Goal: Information Seeking & Learning: Learn about a topic

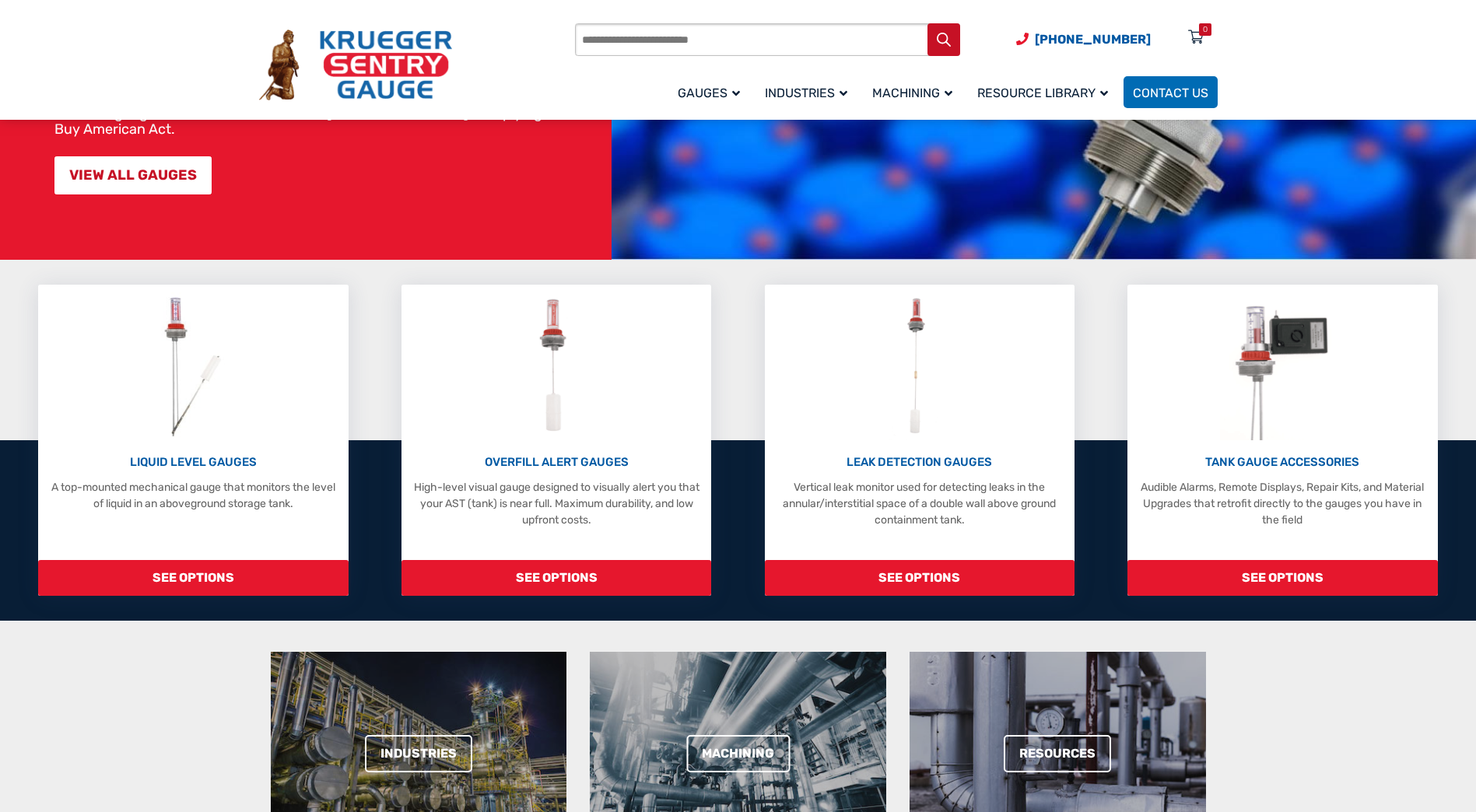
scroll to position [233, 0]
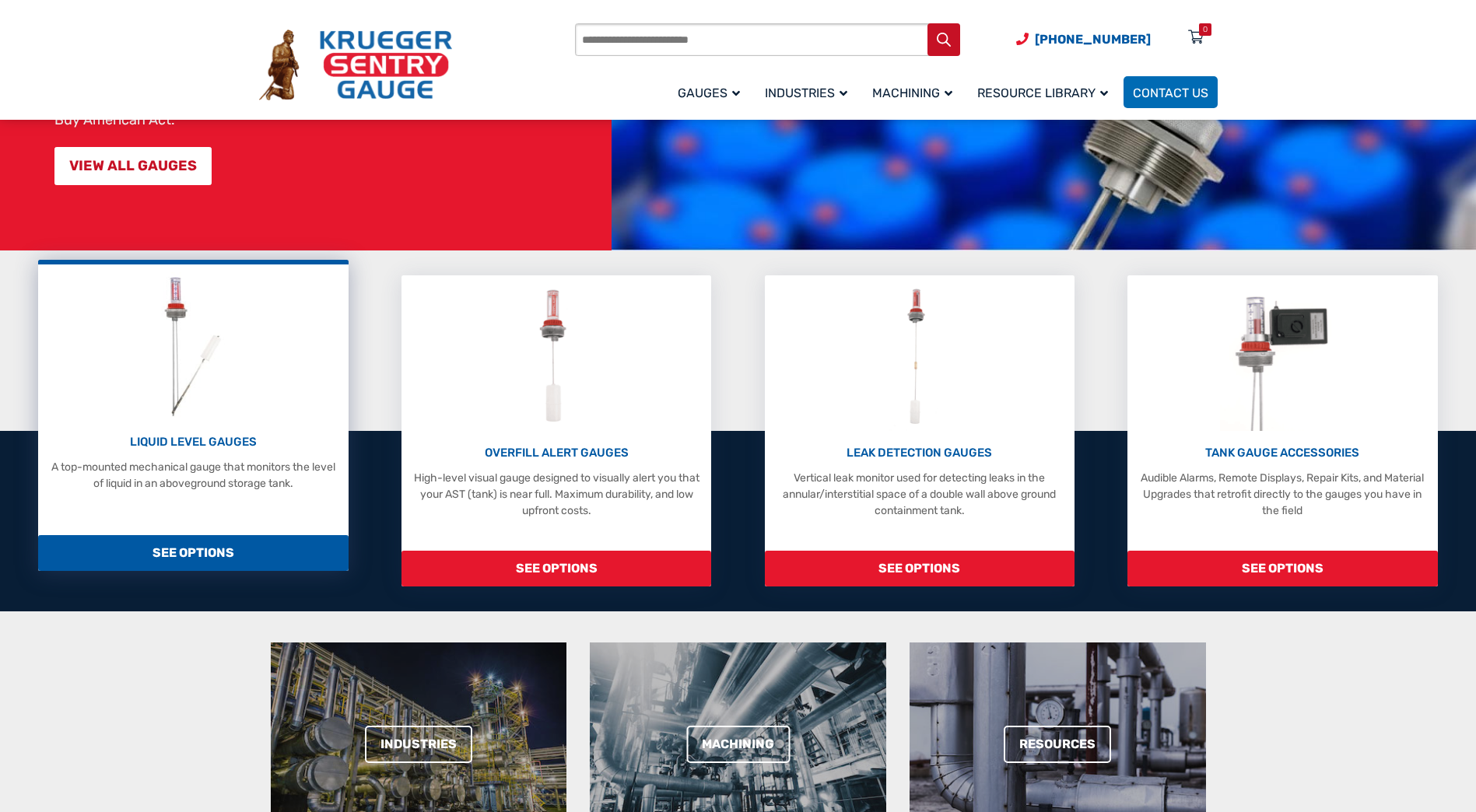
click at [205, 441] on p "LIQUID LEVEL GAUGES" at bounding box center [192, 442] width 295 height 18
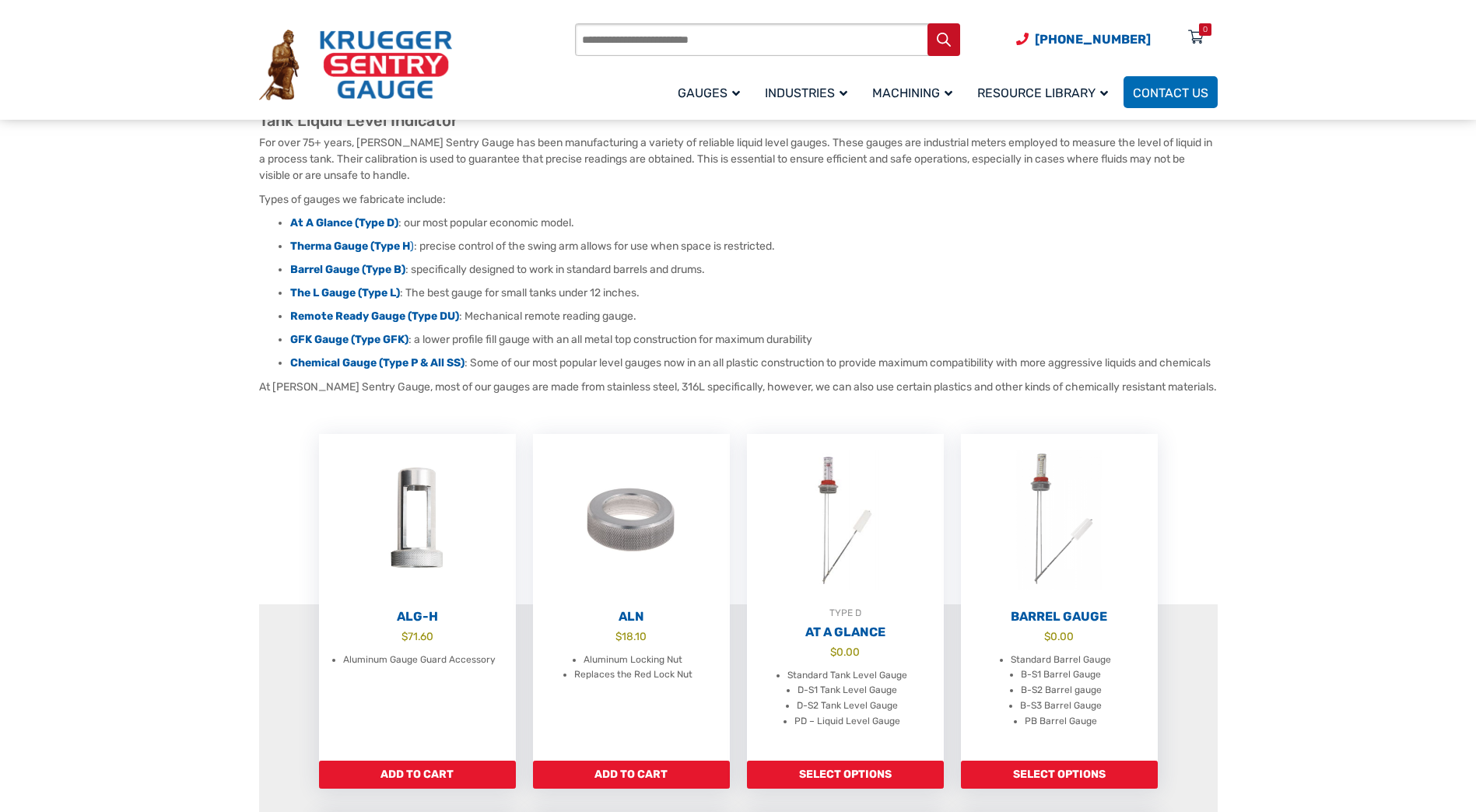
scroll to position [155, 0]
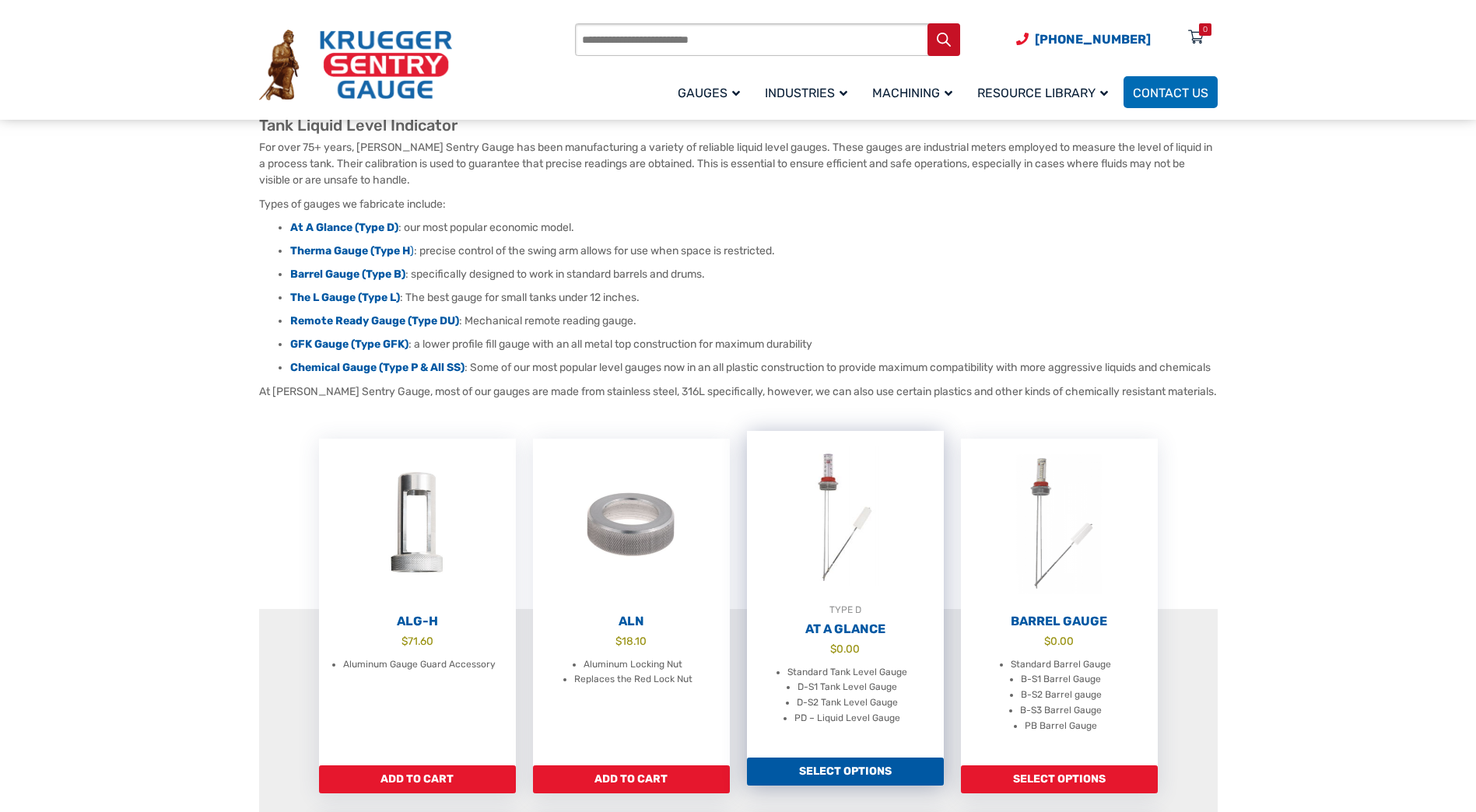
click at [845, 637] on h2 "At A Glance" at bounding box center [845, 629] width 197 height 15
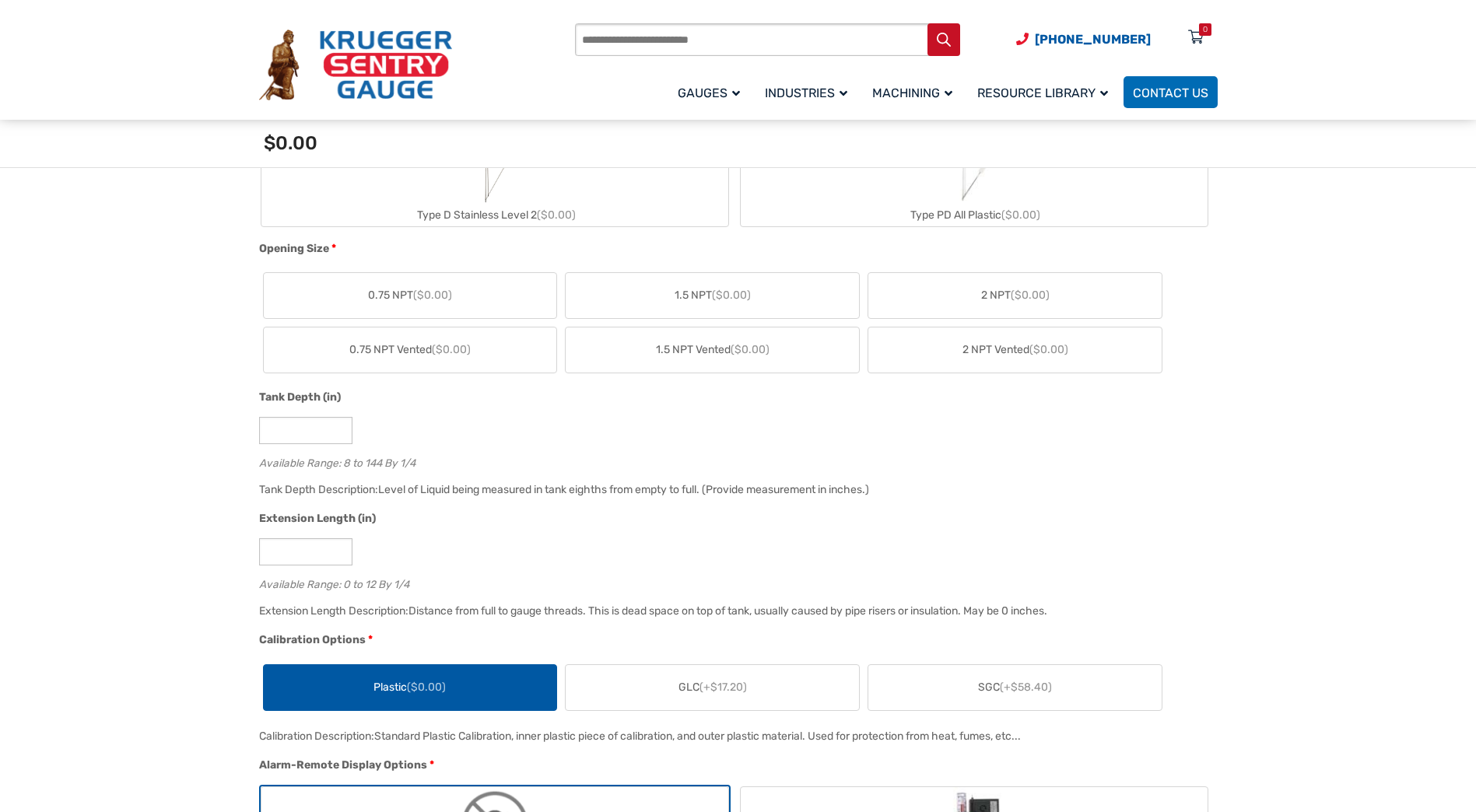
scroll to position [544, 0]
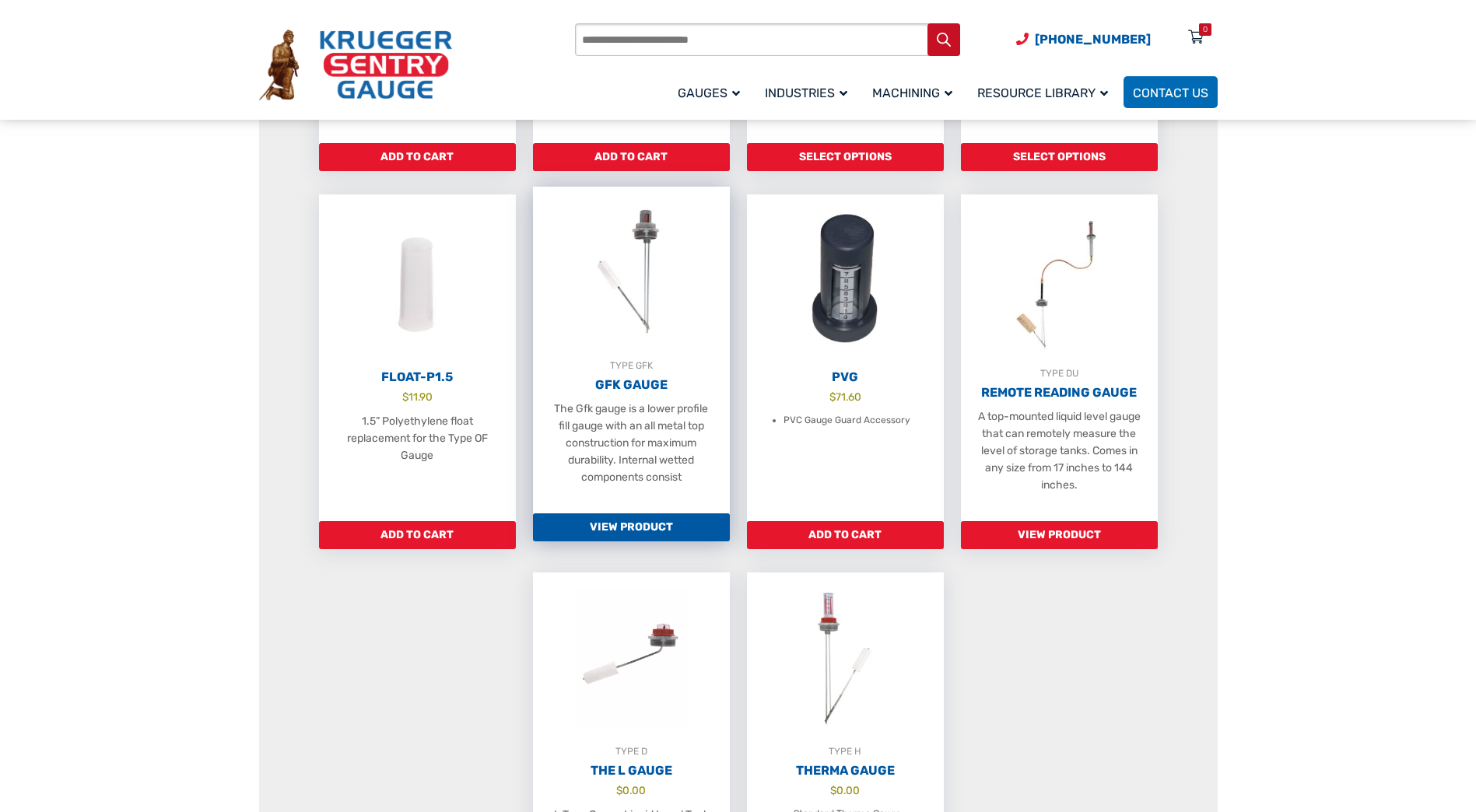
scroll to position [1089, 0]
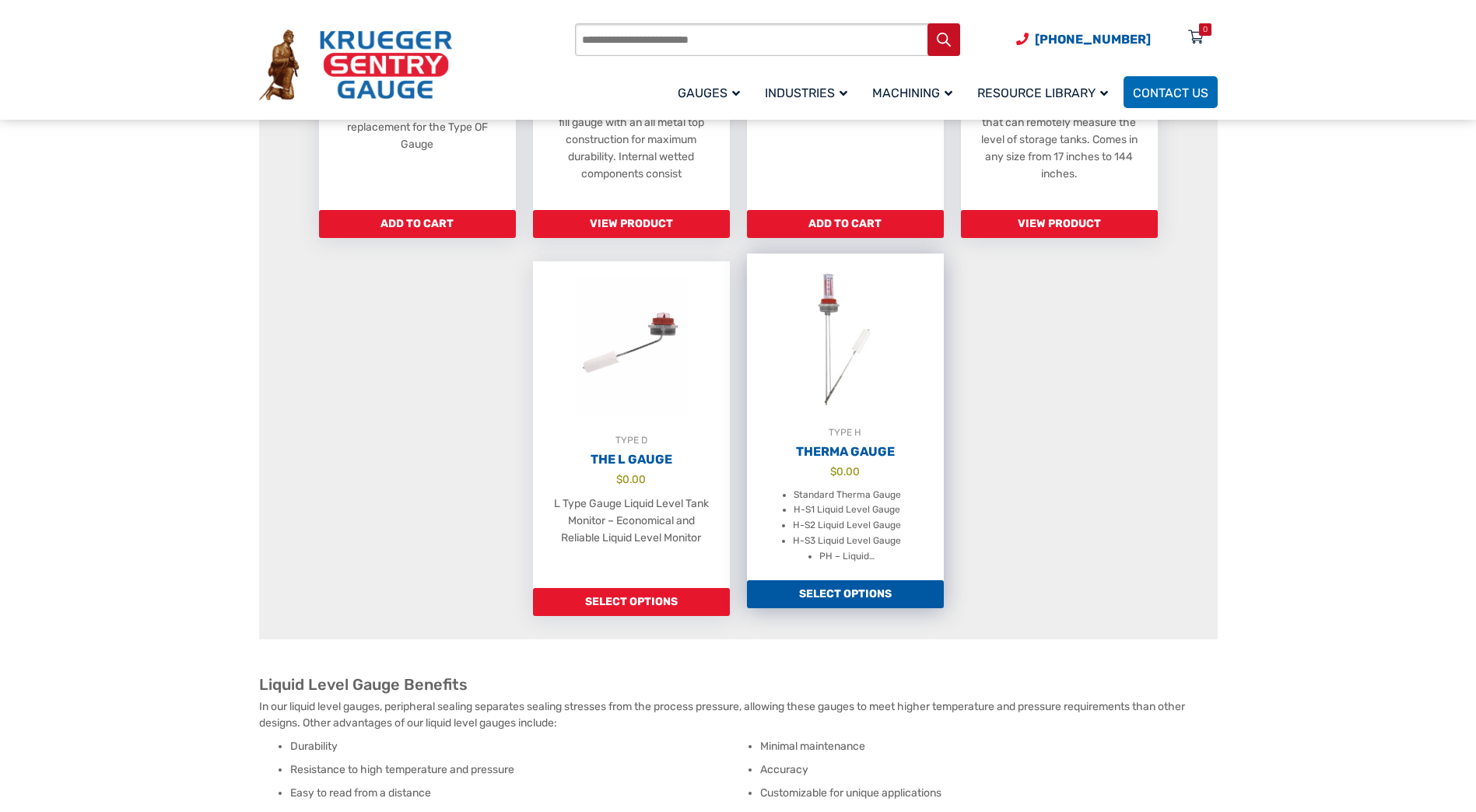
click at [850, 460] on h2 "Therma Gauge" at bounding box center [845, 452] width 197 height 15
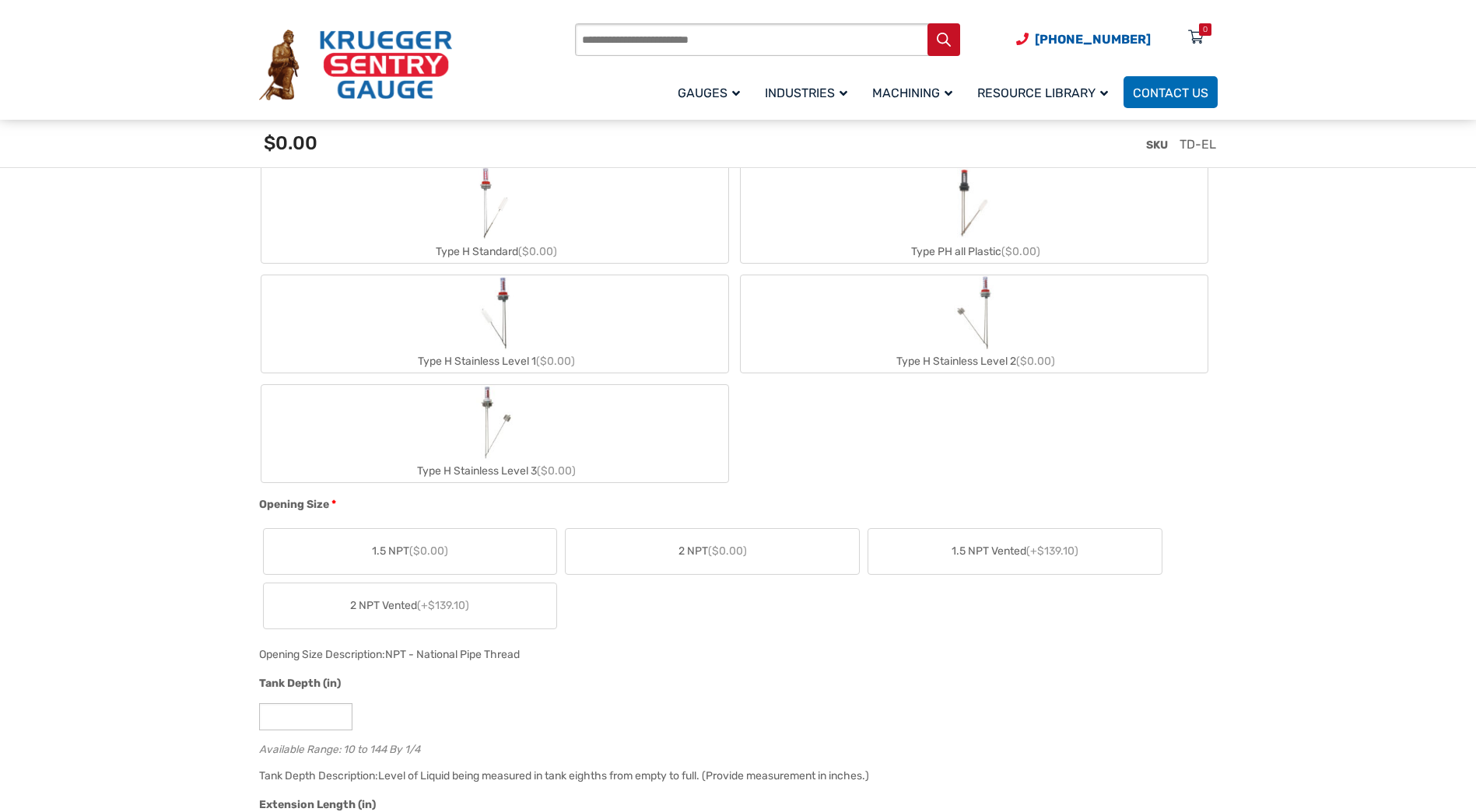
scroll to position [934, 0]
